Goal: Communication & Community: Answer question/provide support

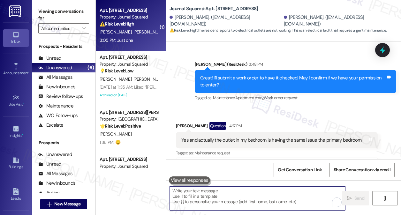
scroll to position [18202, 0]
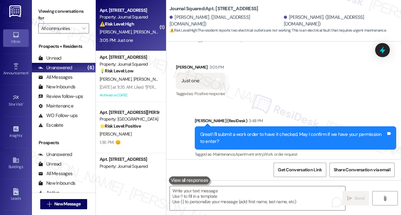
scroll to position [18107, 0]
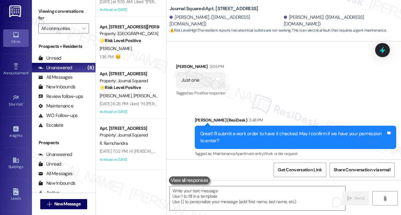
scroll to position [18202, 0]
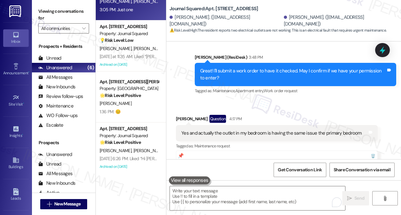
scroll to position [0, 0]
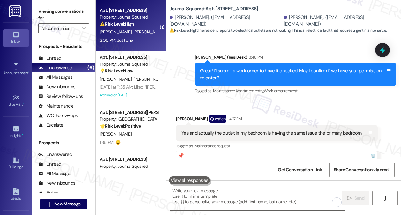
drag, startPoint x: 136, startPoint y: 80, endPoint x: 81, endPoint y: 70, distance: 55.7
click at [136, 80] on span "[PERSON_NAME]" at bounding box center [151, 79] width 34 height 6
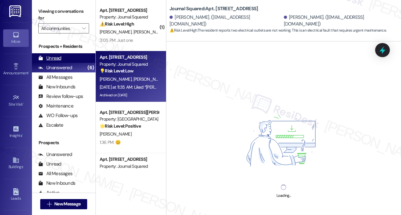
click at [69, 61] on div "Unread (0)" at bounding box center [64, 58] width 64 height 10
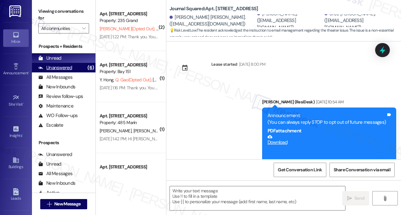
click at [76, 66] on div "Unanswered (6)" at bounding box center [64, 68] width 64 height 10
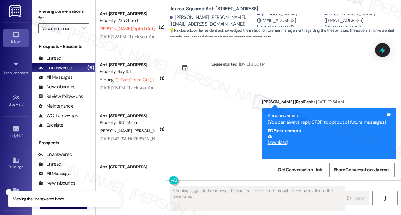
type textarea "Fetching suggested responses. Please feel free to read through the conversation…"
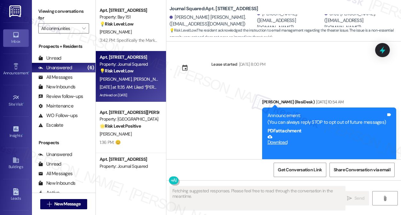
scroll to position [13093, 0]
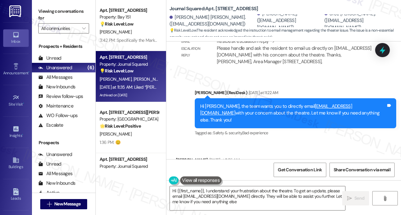
type textarea "Hi {{first_name}}, I understand your frustration about the theatre. To get an u…"
click at [47, 13] on label "Viewing conversations for" at bounding box center [63, 14] width 51 height 17
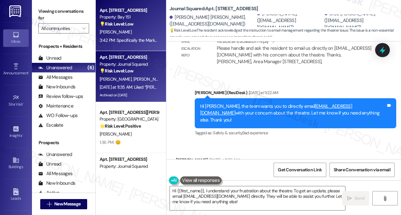
click at [133, 35] on div "[PERSON_NAME]" at bounding box center [129, 32] width 60 height 8
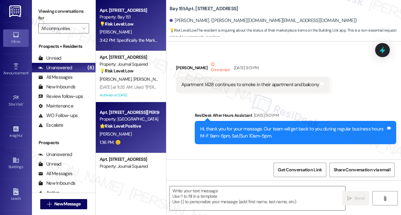
scroll to position [4920, 0]
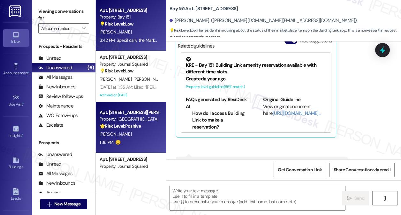
type textarea "Fetching suggested responses. Please feel free to read through the conversation…"
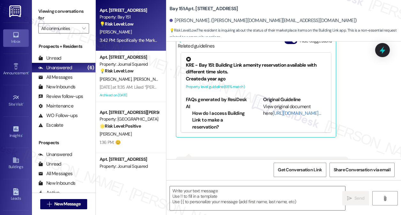
click at [240, 162] on div "Specifically the Marketplace Section. Two of my items are waiting for approval" at bounding box center [259, 165] width 157 height 7
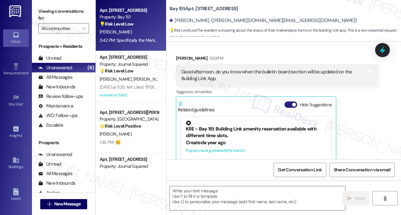
click at [291, 102] on button "Hide Suggestions" at bounding box center [291, 105] width 13 height 6
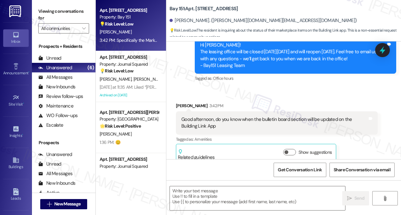
scroll to position [4802, 0]
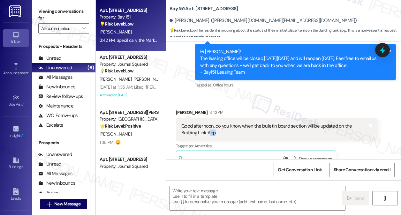
drag, startPoint x: 210, startPoint y: 102, endPoint x: 316, endPoint y: 104, distance: 106.1
click at [316, 123] on div "Good afternoon, do you know when the bulletin board section will be updated on …" at bounding box center [274, 130] width 186 height 14
click at [281, 123] on div "Good afternoon, do you know when the bulletin board section will be updated on …" at bounding box center [274, 130] width 186 height 14
click at [235, 123] on div "Good afternoon, do you know when the bulletin board section will be updated on …" at bounding box center [274, 130] width 186 height 14
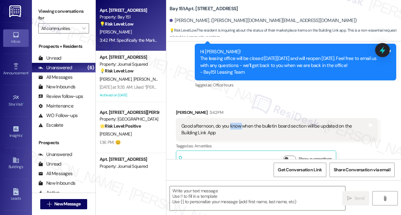
click at [235, 123] on div "Good afternoon, do you know when the bulletin board section will be updated on …" at bounding box center [274, 130] width 186 height 14
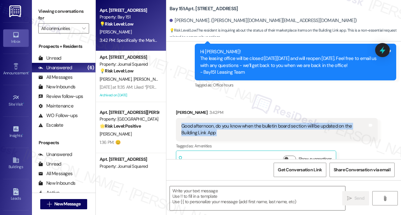
click at [235, 123] on div "Good afternoon, do you know when the bulletin board section will be updated on …" at bounding box center [274, 130] width 186 height 14
click at [254, 123] on div "Good afternoon, do you know when the bulletin board section will be updated on …" at bounding box center [274, 130] width 186 height 14
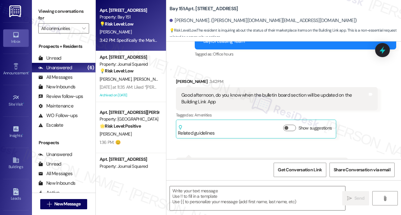
scroll to position [4834, 0]
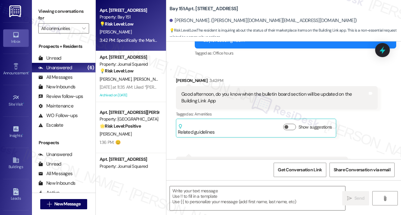
click at [210, 162] on div "Specifically the Marketplace Section. Two of my items are waiting for approval" at bounding box center [259, 165] width 157 height 7
click at [268, 162] on div "Specifically the Marketplace Section. Two of my items are waiting for approval" at bounding box center [259, 165] width 157 height 7
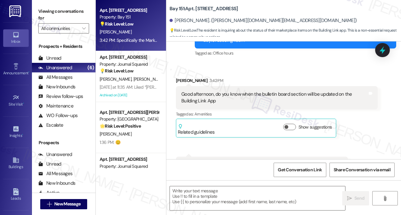
click at [218, 162] on div "Specifically the Marketplace Section. Two of my items are waiting for approval" at bounding box center [259, 165] width 157 height 7
copy div "Marketplace"
click at [40, 8] on label "Viewing conversations for" at bounding box center [63, 14] width 51 height 17
click at [281, 199] on textarea at bounding box center [257, 199] width 175 height 24
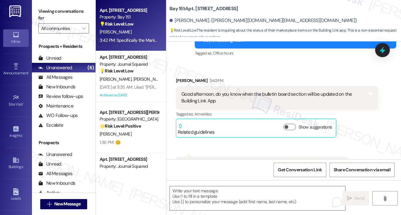
click at [218, 162] on div "Specifically the Marketplace Section. Two of my items are waiting for approval" at bounding box center [259, 165] width 157 height 7
drag, startPoint x: 218, startPoint y: 135, endPoint x: 223, endPoint y: 135, distance: 4.8
click at [218, 162] on div "Specifically the Marketplace Section. Two of my items are waiting for approval" at bounding box center [259, 165] width 157 height 7
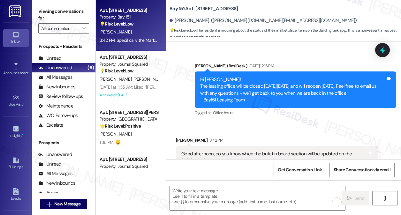
scroll to position [4770, 0]
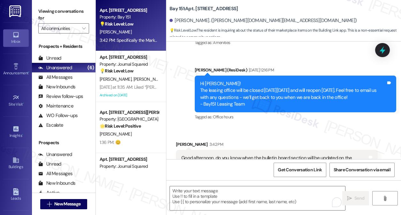
click at [210, 155] on div "Good afternoon, do you know when the bulletin board section will be updated on …" at bounding box center [274, 162] width 186 height 14
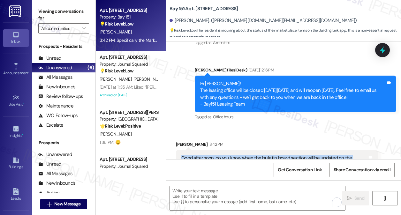
click at [210, 155] on div "Good afternoon, do you know when the bulletin board section will be updated on …" at bounding box center [274, 162] width 186 height 14
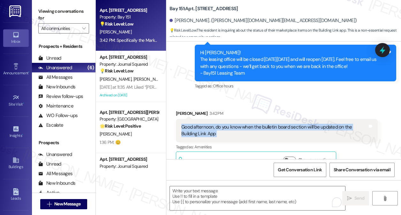
scroll to position [4834, 0]
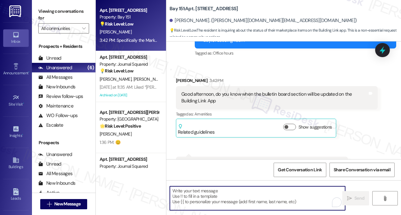
click at [209, 197] on textarea "To enrich screen reader interactions, please activate Accessibility in Grammarl…" at bounding box center [257, 199] width 175 height 24
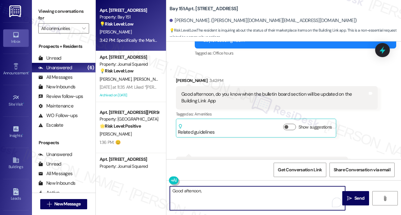
type textarea "Good aftenoon,"
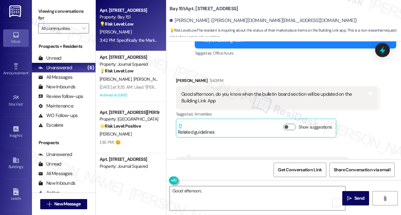
click at [183, 77] on div "[PERSON_NAME] 3:42 PM" at bounding box center [277, 81] width 202 height 9
copy div "[PERSON_NAME]"
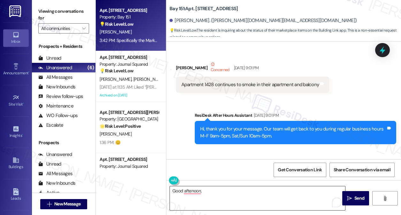
click at [212, 196] on textarea "Good aftenoon," at bounding box center [257, 199] width 175 height 24
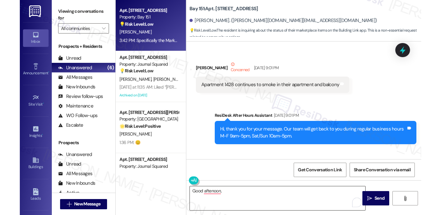
scroll to position [4834, 0]
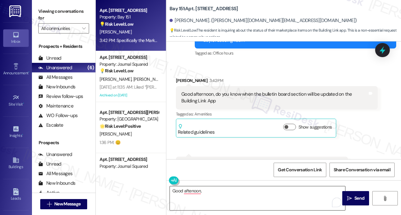
paste textarea "Xiomara"
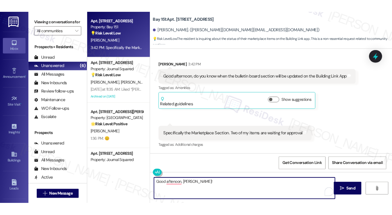
scroll to position [4717, 0]
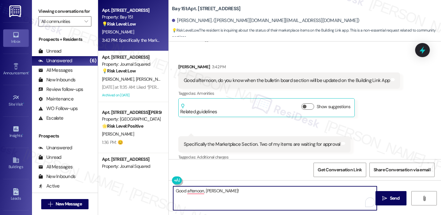
click at [248, 192] on textarea "Good aftenoon, Xiomara!" at bounding box center [275, 199] width 204 height 24
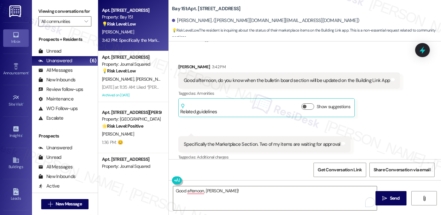
click at [212, 65] on div "Xiomara Moran 3:42 PM" at bounding box center [289, 68] width 222 height 9
click at [222, 77] on div "Good afternoon, do you know when the bulletin board section will be updated on …" at bounding box center [287, 80] width 206 height 7
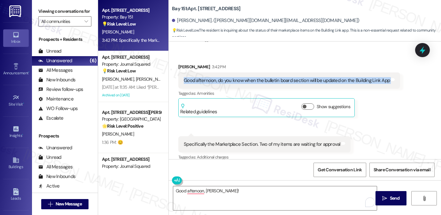
click at [222, 77] on div "Good afternoon, do you know when the bulletin board section will be updated on …" at bounding box center [287, 80] width 206 height 7
copy div "Good afternoon, do you know when the bulletin board section will be updated on …"
click at [367, 77] on div "Good afternoon, do you know when the bulletin board section will be updated on …" at bounding box center [287, 80] width 206 height 7
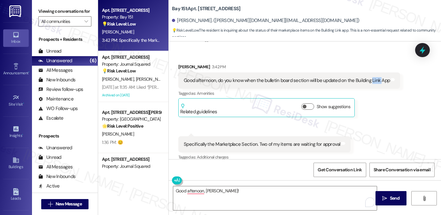
click at [367, 77] on div "Good afternoon, do you know when the bulletin board section will be updated on …" at bounding box center [287, 80] width 206 height 7
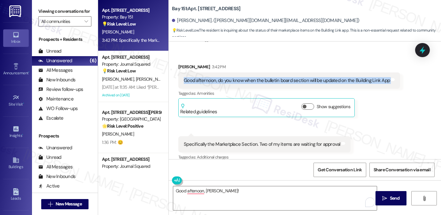
click at [367, 77] on div "Good afternoon, do you know when the bulletin board section will be updated on …" at bounding box center [287, 80] width 206 height 7
click at [359, 77] on div "Good afternoon, do you know when the bulletin board section will be updated on …" at bounding box center [287, 80] width 206 height 7
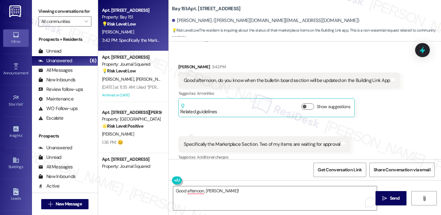
click at [50, 14] on label "Viewing conversations for" at bounding box center [64, 11] width 53 height 10
click at [46, 9] on label "Viewing conversations for" at bounding box center [64, 11] width 53 height 10
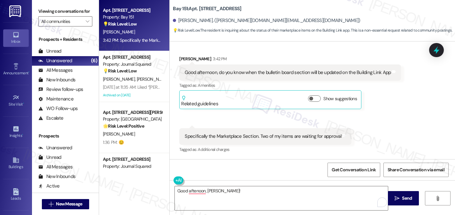
scroll to position [4704, 0]
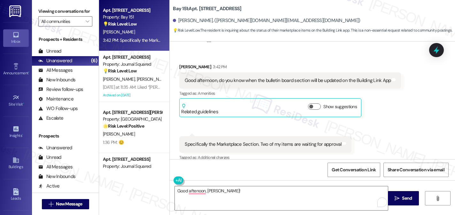
click at [215, 76] on div "Good afternoon, do you know when the bulletin board section will be updated on …" at bounding box center [290, 81] width 222 height 16
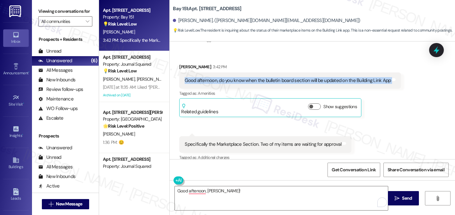
click at [215, 76] on div "Good afternoon, do you know when the bulletin board section will be updated on …" at bounding box center [290, 81] width 222 height 16
click at [46, 16] on label "Viewing conversations for" at bounding box center [65, 11] width 54 height 10
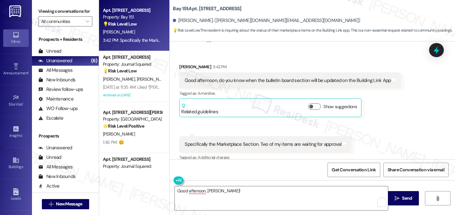
click at [231, 76] on div "Good afternoon, do you know when the bulletin board section will be updated on …" at bounding box center [290, 81] width 222 height 16
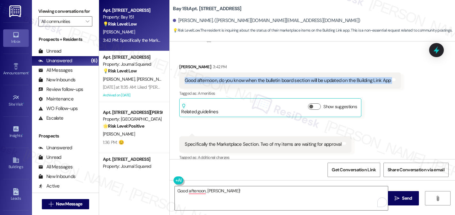
click at [231, 76] on div "Good afternoon, do you know when the bulletin board section will be updated on …" at bounding box center [290, 81] width 222 height 16
copy div "Good afternoon, do you know when the bulletin board section will be updated on …"
click at [52, 11] on label "Viewing conversations for" at bounding box center [65, 11] width 54 height 10
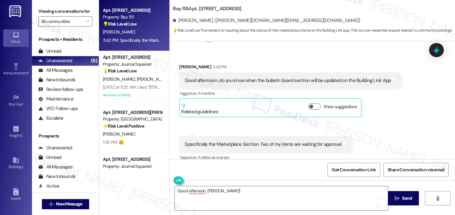
click at [212, 136] on div "Specifically the Marketplace Section. Two of my items are waiting for approval …" at bounding box center [265, 144] width 172 height 16
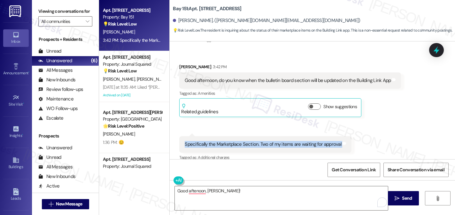
click at [212, 136] on div "Specifically the Marketplace Section. Two of my items are waiting for approval …" at bounding box center [265, 144] width 172 height 16
copy div "Specifically the Marketplace Section. Two of my items are waiting for approval …"
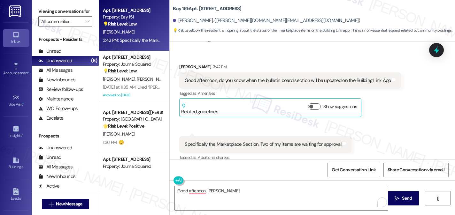
click at [54, 15] on label "Viewing conversations for" at bounding box center [65, 11] width 54 height 10
click at [42, 11] on label "Viewing conversations for" at bounding box center [65, 11] width 54 height 10
click at [207, 194] on textarea "Good aftenoon, Xiomara!" at bounding box center [281, 199] width 213 height 24
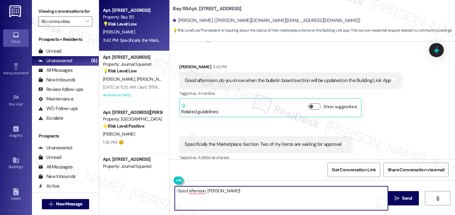
click at [207, 194] on textarea "Good aftenoon, Xiomara!" at bounding box center [281, 199] width 213 height 24
click at [225, 193] on textarea "Good aftenoon, Xiomara!" at bounding box center [281, 199] width 213 height 24
paste textarea "Good afternoon! Thanks for checking in. I understand it can be frustrating wait…"
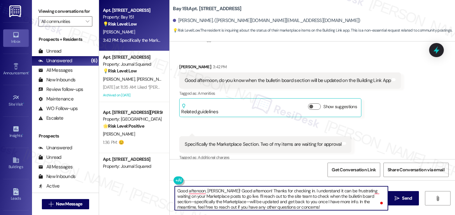
drag, startPoint x: 254, startPoint y: 191, endPoint x: 221, endPoint y: 190, distance: 32.6
click at [221, 190] on textarea "Good aftenoon, Xiomara! Good afternoon! Thanks for checking in. I understand it…" at bounding box center [281, 199] width 213 height 24
drag, startPoint x: 288, startPoint y: 191, endPoint x: 201, endPoint y: 197, distance: 86.4
click at [201, 197] on textarea "Good aftenoon, Xiomara! Thanks for checking in. I understand it can be frustrat…" at bounding box center [281, 199] width 213 height 24
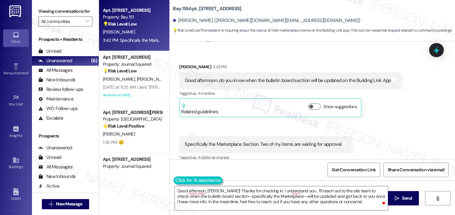
click at [186, 181] on button at bounding box center [198, 181] width 49 height 8
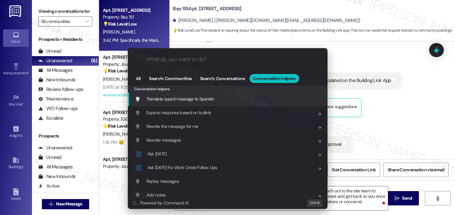
click at [360, 76] on div ".cls-1{fill:#0a055f;}.cls-2{fill:#0cc4c4;} resideskLogoBlueOrange All Search: C…" at bounding box center [227, 107] width 455 height 215
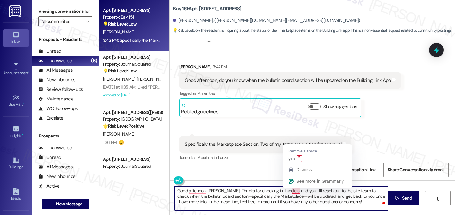
click at [296, 192] on textarea "Good aftenoon, Xiomara! Thanks for checking in. I understand you . I’ll reach o…" at bounding box center [281, 199] width 213 height 24
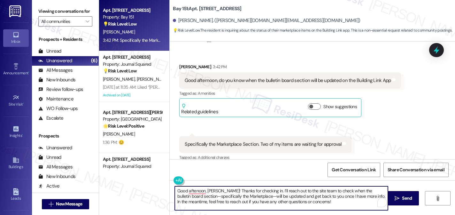
drag, startPoint x: 191, startPoint y: 198, endPoint x: 185, endPoint y: 195, distance: 7.3
click at [185, 196] on textarea "Good aftenoon, Xiomara! Thanks for checking in. I’ll reach out to the site team…" at bounding box center [281, 199] width 213 height 24
click at [268, 197] on textarea "Good aftenoon, Xiomara! Thanks for checking in. I’ll reach out to the site team…" at bounding box center [281, 199] width 213 height 24
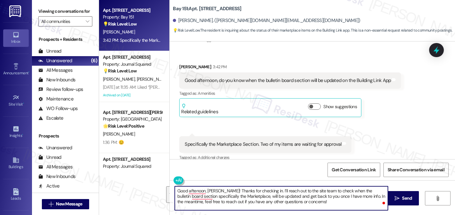
click at [314, 202] on textarea "Good aftenoon, Xiomara! Thanks for checking in. I’ll reach out to the site team…" at bounding box center [281, 199] width 213 height 24
click at [294, 205] on textarea "Good aftenoon, Xiomara! Thanks for checking in. I’ll reach out to the site team…" at bounding box center [281, 199] width 213 height 24
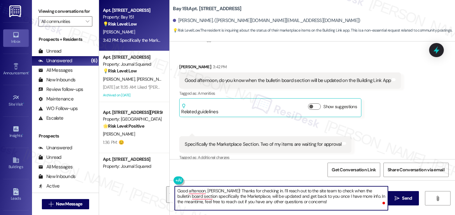
click at [294, 205] on textarea "Good aftenoon, Xiomara! Thanks for checking in. I’ll reach out to the site team…" at bounding box center [281, 199] width 213 height 24
click at [303, 204] on textarea "Good aftenoon, Xiomara! Thanks for checking in. I’ll reach out to the site team…" at bounding box center [281, 199] width 213 height 24
type textarea "Good aftenoon, Xiomara! Thanks for checking in. I’ll reach out to the site team…"
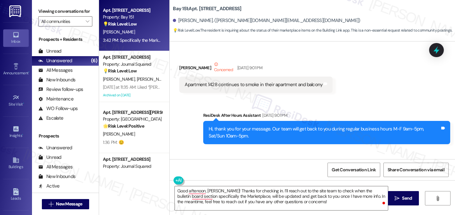
scroll to position [4704, 0]
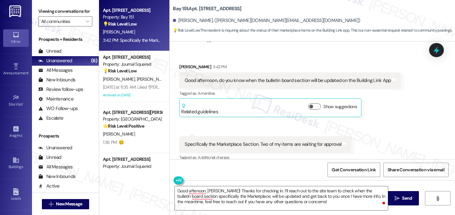
click at [50, 11] on label "Viewing conversations for" at bounding box center [65, 11] width 54 height 10
click at [220, 197] on textarea "Good aftenoon, [PERSON_NAME]! Thanks for checking in. I’ll reach out to the sit…" at bounding box center [281, 199] width 213 height 24
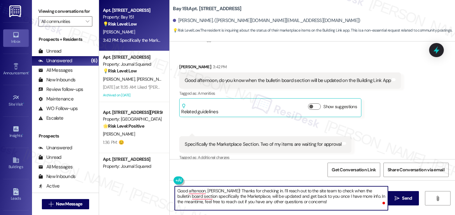
click at [245, 191] on textarea "Good aftenoon, [PERSON_NAME]! Thanks for checking in. I’ll reach out to the sit…" at bounding box center [281, 199] width 213 height 24
click at [195, 200] on textarea "Good aftenoon, [PERSON_NAME]! Thanks for checking in. I’ll reach out to the sit…" at bounding box center [281, 199] width 213 height 24
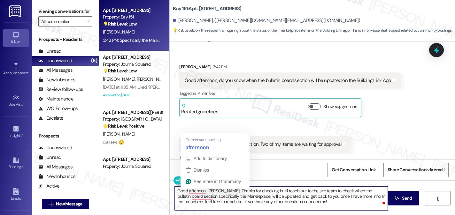
click at [183, 195] on textarea "Good aftenoon, [PERSON_NAME]! Thanks for checking in. I’ll reach out to the sit…" at bounding box center [281, 199] width 213 height 24
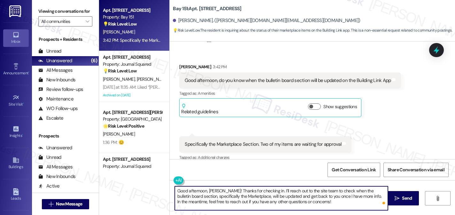
click at [331, 199] on textarea "Good afternoon, [PERSON_NAME]! Thanks for checking in. I’ll reach out to the si…" at bounding box center [281, 199] width 213 height 24
drag, startPoint x: 325, startPoint y: 202, endPoint x: 319, endPoint y: 203, distance: 5.8
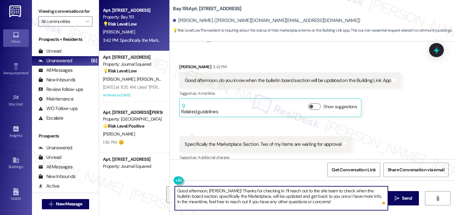
click at [325, 202] on textarea "Good afternoon, [PERSON_NAME]! Thanks for checking in. I’ll reach out to the si…" at bounding box center [281, 199] width 213 height 24
click at [308, 203] on textarea "Good afternoon, [PERSON_NAME]! Thanks for checking in. I’ll reach out to the si…" at bounding box center [281, 199] width 213 height 24
drag, startPoint x: 323, startPoint y: 205, endPoint x: 351, endPoint y: 194, distance: 30.7
click at [351, 194] on textarea "Good afternoon, [PERSON_NAME]! Thanks for checking in. I’ll reach out to the si…" at bounding box center [281, 199] width 213 height 24
type textarea "Good afternoon, [PERSON_NAME]! Thanks for checking in. I’ll reach out to the si…"
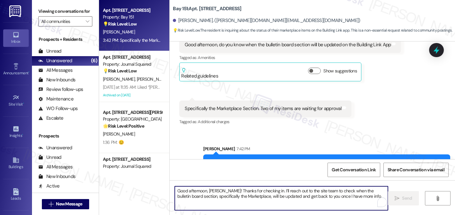
scroll to position [4755, 0]
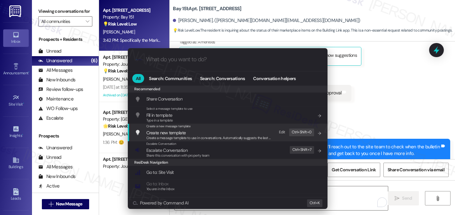
click at [201, 148] on span "Escalate Conversation" at bounding box center [177, 150] width 63 height 7
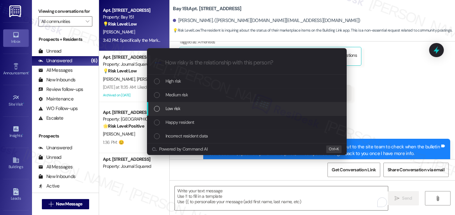
click at [179, 103] on div "Low risk" at bounding box center [247, 109] width 200 height 14
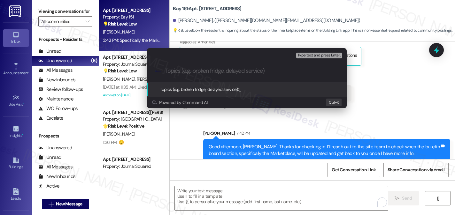
paste input "Resident Inquiry – Marketplace Posts Pending Approval on Building Link"
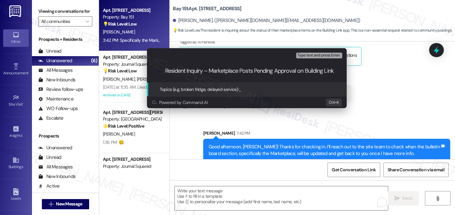
scroll to position [0, 3]
drag, startPoint x: 206, startPoint y: 71, endPoint x: 203, endPoint y: 71, distance: 3.2
click at [203, 71] on input "Resident Inquiry – Marketplace Posts Pending Approval on Building Link" at bounding box center [249, 71] width 168 height 7
drag, startPoint x: 185, startPoint y: 71, endPoint x: 122, endPoint y: 71, distance: 62.6
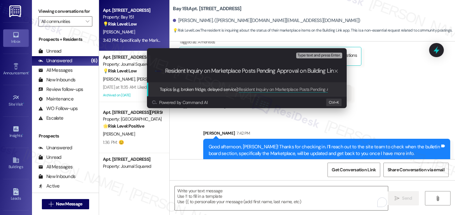
click at [122, 71] on div "Escalate Conversation Low risk Topics (e.g. broken fridge, delayed service) Any…" at bounding box center [227, 107] width 455 height 215
click at [220, 69] on input "Inquiry on Marketplace Posts Pending Approval on Building Link" at bounding box center [249, 71] width 168 height 7
click at [226, 69] on input "Inquiry on Marketplace Posts Pending Approval on Building Link" at bounding box center [249, 71] width 168 height 7
click at [266, 75] on div ".cls-1{fill:#0a055f;}.cls-2{fill:#0cc4c4;} resideskLogoBlueOrange Inquiry on Ma…" at bounding box center [247, 71] width 200 height 23
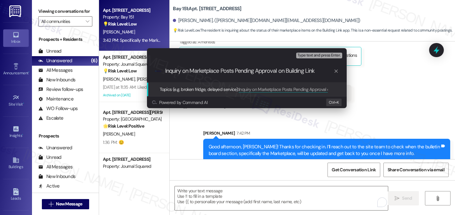
drag, startPoint x: 279, startPoint y: 71, endPoint x: 222, endPoint y: 69, distance: 56.6
click at [222, 69] on input "Inquiry on Marketplace Posts Pending Approval on Building Link" at bounding box center [249, 71] width 168 height 7
type input "Inquiry on Marketplace Section on Building Link"
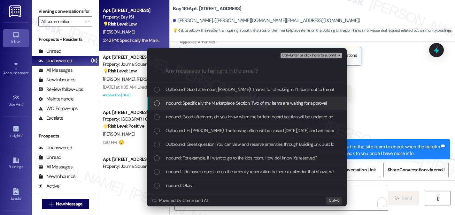
click at [240, 106] on span "Inbound: Specifically the Marketplace Section. Two of my items are waiting for …" at bounding box center [246, 103] width 161 height 7
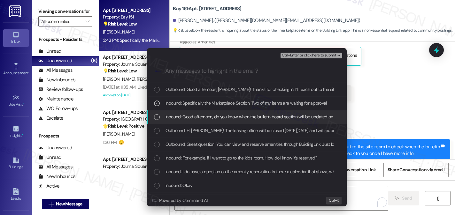
click at [229, 116] on span "Inbound: Good afternoon, do you know when the bulletin board section will be up…" at bounding box center [269, 116] width 207 height 7
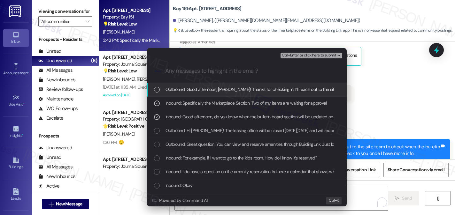
click at [308, 55] on span "Ctrl+Enter or click here to submit" at bounding box center [309, 55] width 55 height 4
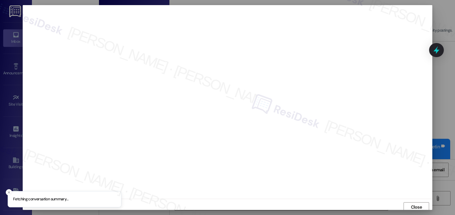
scroll to position [2, 0]
click at [407, 207] on button "Close" at bounding box center [417, 205] width 26 height 10
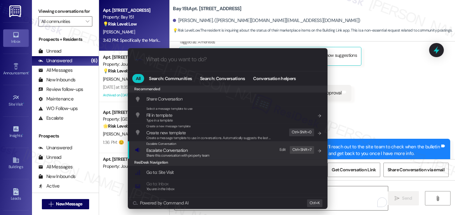
click at [216, 151] on div "Escalate Conversation Escalate Conversation Share this conversation with proper…" at bounding box center [228, 150] width 187 height 17
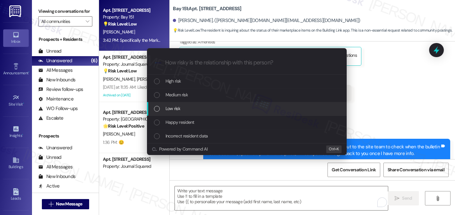
click at [177, 107] on span "Low risk" at bounding box center [173, 108] width 15 height 7
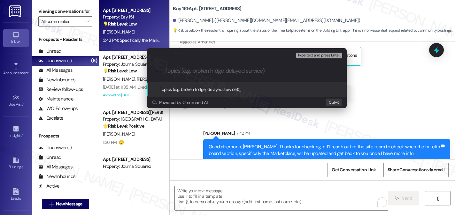
paste input "Inquiry on Marketplace Section on Building Link"
type input "Inquiry on Marketplace Section on Building Link"
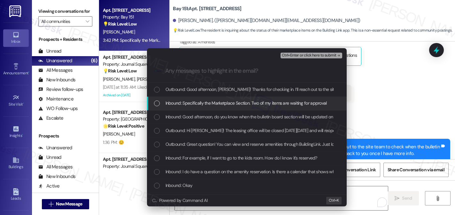
click at [202, 104] on span "Inbound: Specifically the Marketplace Section. Two of my items are waiting for …" at bounding box center [246, 103] width 161 height 7
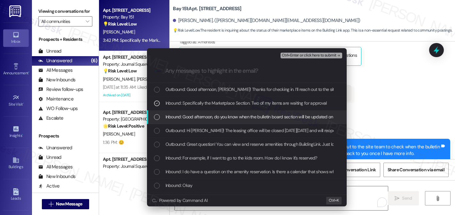
click at [217, 118] on span "Inbound: Good afternoon, do you know when the bulletin board section will be up…" at bounding box center [269, 116] width 207 height 7
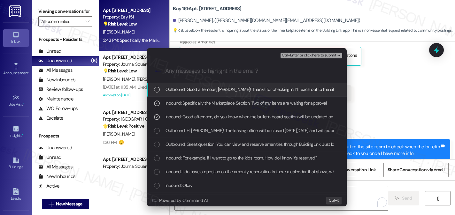
click at [313, 55] on span "Ctrl+Enter or click here to submit" at bounding box center [309, 55] width 55 height 4
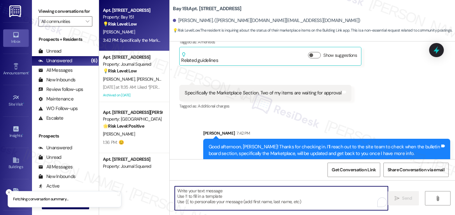
scroll to position [4723, 0]
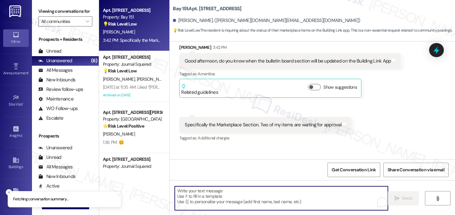
click at [316, 84] on div "Show suggestions" at bounding box center [333, 87] width 51 height 7
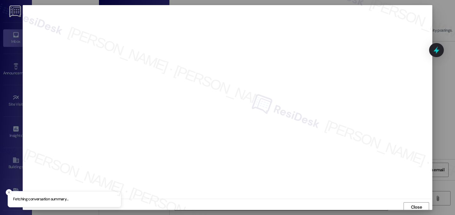
scroll to position [2, 0]
click at [413, 207] on span "Close" at bounding box center [416, 205] width 11 height 7
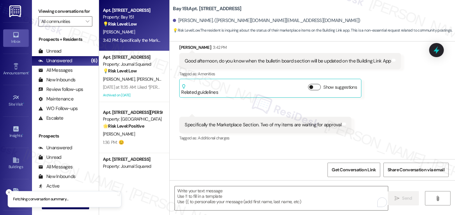
click at [309, 84] on button "Show suggestions" at bounding box center [314, 87] width 13 height 6
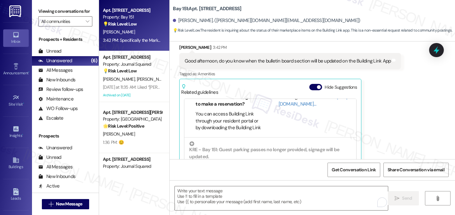
scroll to position [32, 0]
click at [287, 95] on link "[URL][DOMAIN_NAME]…" at bounding box center [313, 100] width 69 height 13
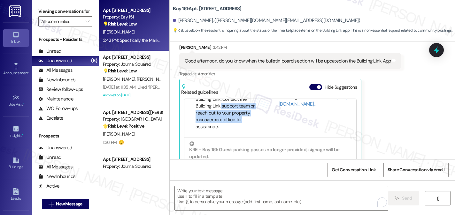
drag, startPoint x: 217, startPoint y: 98, endPoint x: 238, endPoint y: 108, distance: 23.5
click at [238, 108] on li "For technical issues with Building Link, contact the Building Link support team…" at bounding box center [229, 109] width 66 height 41
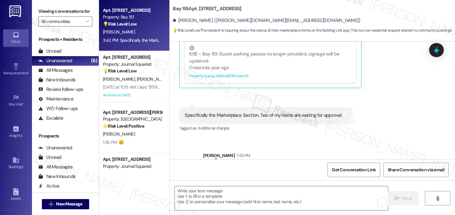
scroll to position [4841, 0]
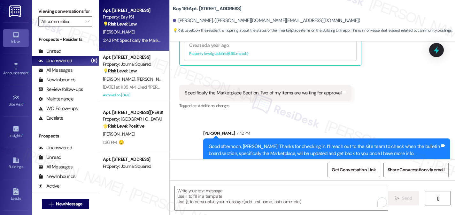
drag, startPoint x: 433, startPoint y: 49, endPoint x: 424, endPoint y: 50, distance: 9.3
click at [434, 48] on icon at bounding box center [436, 50] width 8 height 8
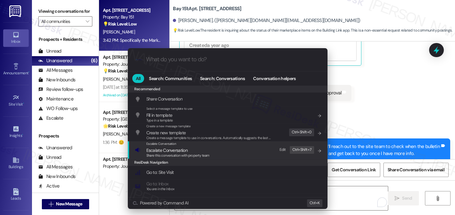
click at [230, 150] on div "Escalate Conversation Escalate Conversation Share this conversation with proper…" at bounding box center [228, 150] width 187 height 17
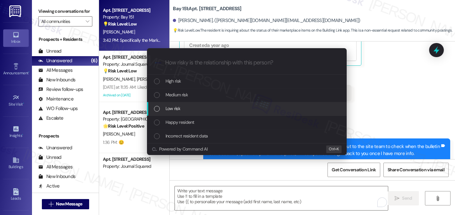
click at [183, 112] on div "Low risk" at bounding box center [247, 108] width 187 height 7
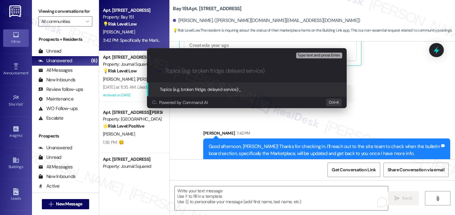
paste input "Inquiry on Marketplace Section on Building Link"
type input "Inquiry on Marketplace Section on Building Link"
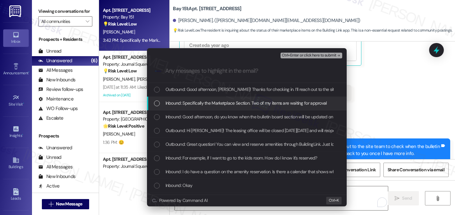
click at [232, 102] on span "Inbound: Specifically the Marketplace Section. Two of my items are waiting for …" at bounding box center [246, 103] width 161 height 7
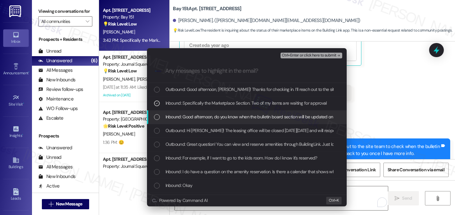
click at [216, 116] on span "Inbound: Good afternoon, do you know when the bulletin board section will be up…" at bounding box center [269, 116] width 207 height 7
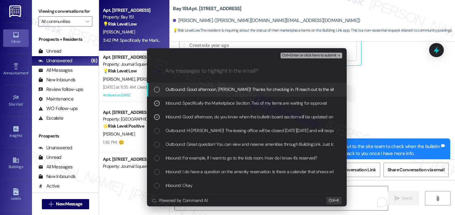
click at [312, 58] on span "Ctrl+Enter or click here to submit" at bounding box center [309, 55] width 55 height 4
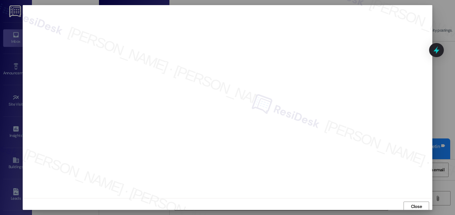
scroll to position [0, 0]
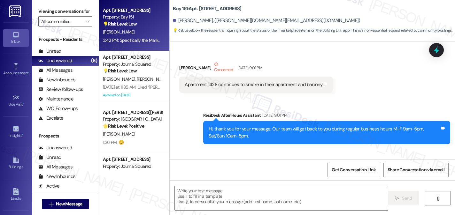
type textarea "Fetching suggested responses. Please feel free to read through the conversation…"
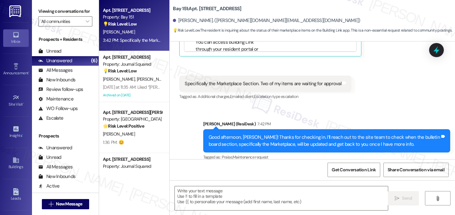
click at [45, 6] on div "Viewing conversations for All communities " at bounding box center [65, 16] width 67 height 33
click at [59, 55] on div "Unread" at bounding box center [49, 51] width 23 height 7
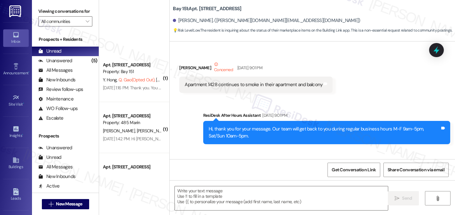
scroll to position [4917, 0]
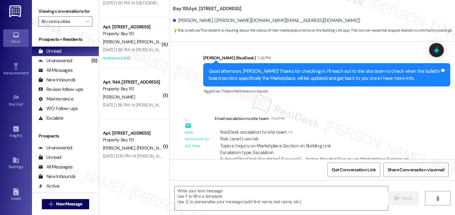
type textarea "Fetching suggested responses. Please feel free to read through the conversation…"
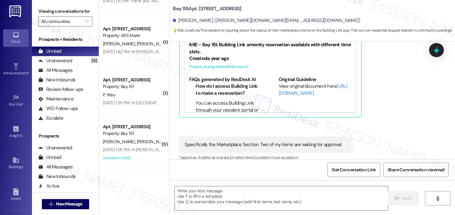
scroll to position [0, 0]
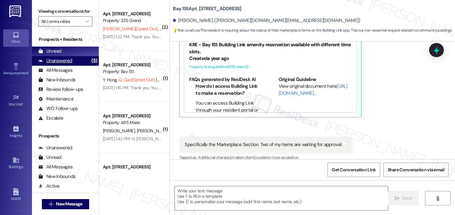
click at [90, 66] on div "(5)" at bounding box center [94, 61] width 9 height 10
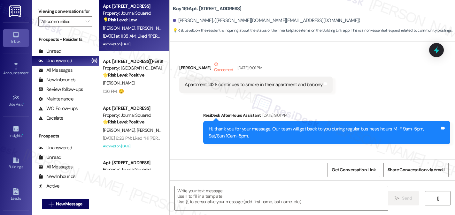
type textarea "Fetching suggested responses. Please feel free to read through the conversation…"
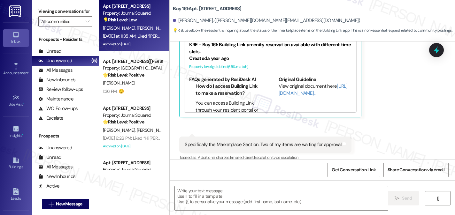
click at [128, 42] on div "Archived on [DATE]" at bounding box center [132, 44] width 60 height 8
type textarea "Fetching suggested responses. Please feel free to read through the conversation…"
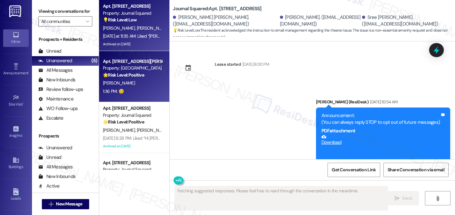
scroll to position [12614, 0]
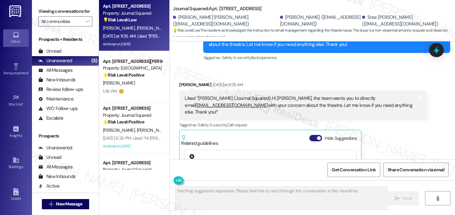
click at [314, 135] on button "Hide Suggestions" at bounding box center [315, 138] width 13 height 6
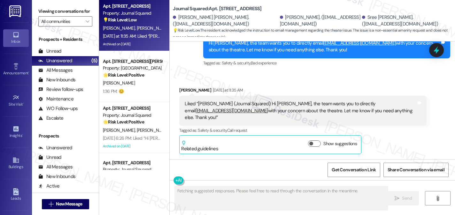
scroll to position [12528, 0]
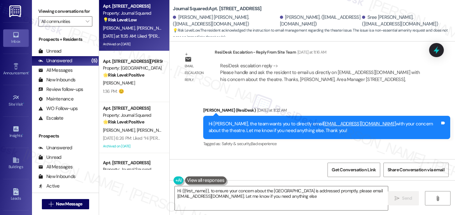
type textarea "Hi {{first_name}}, to ensure your concern about the Tower 2 theatre is addresse…"
click at [247, 177] on div "Liked “Jane (Journal Squared): Hi Isha, the team wants you to directly email mg…" at bounding box center [302, 192] width 247 height 30
click at [258, 197] on textarea "Hi {{first_name}}, to ensure your concern about the Tower 2 theatre is addresse…" at bounding box center [281, 199] width 213 height 24
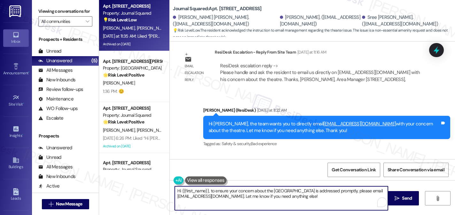
click at [257, 197] on textarea "Hi {{first_name}}, to ensure your concern about the Tower 2 theatre is addresse…" at bounding box center [281, 199] width 213 height 24
click at [325, 196] on textarea "Hi {{first_name}}, to ensure your concern about the Tower 2 theatre is addresse…" at bounding box center [281, 199] width 213 height 24
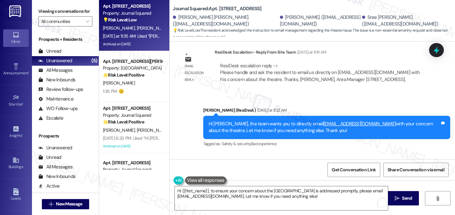
click at [219, 181] on div "Liked “Jane (Journal Squared): Hi Isha, the team wants you to directly email mg…" at bounding box center [300, 191] width 231 height 20
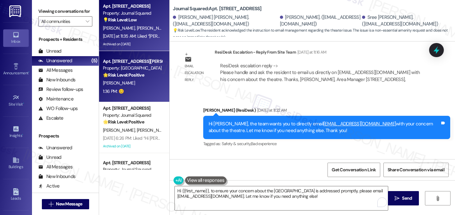
click at [141, 83] on div "[PERSON_NAME]" at bounding box center [132, 83] width 60 height 8
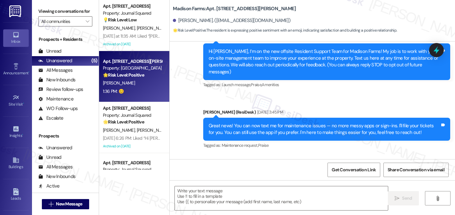
type textarea "Fetching suggested responses. Please feel free to read through the conversation…"
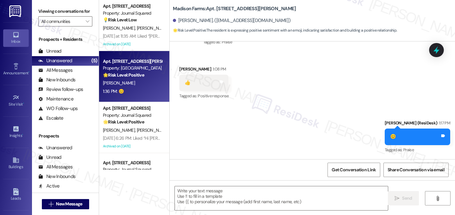
scroll to position [1231, 0]
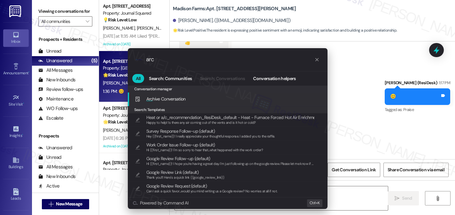
type input "arc"
click at [362, 99] on div ".cls-1{fill:#0a055f;}.cls-2{fill:#0cc4c4;} resideskLogoBlueOrange arc All Searc…" at bounding box center [227, 107] width 455 height 215
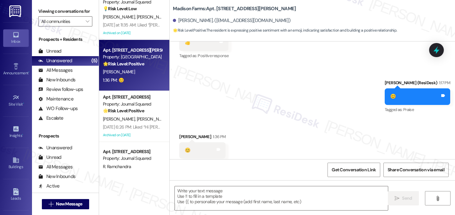
scroll to position [0, 0]
